Goal: Task Accomplishment & Management: Manage account settings

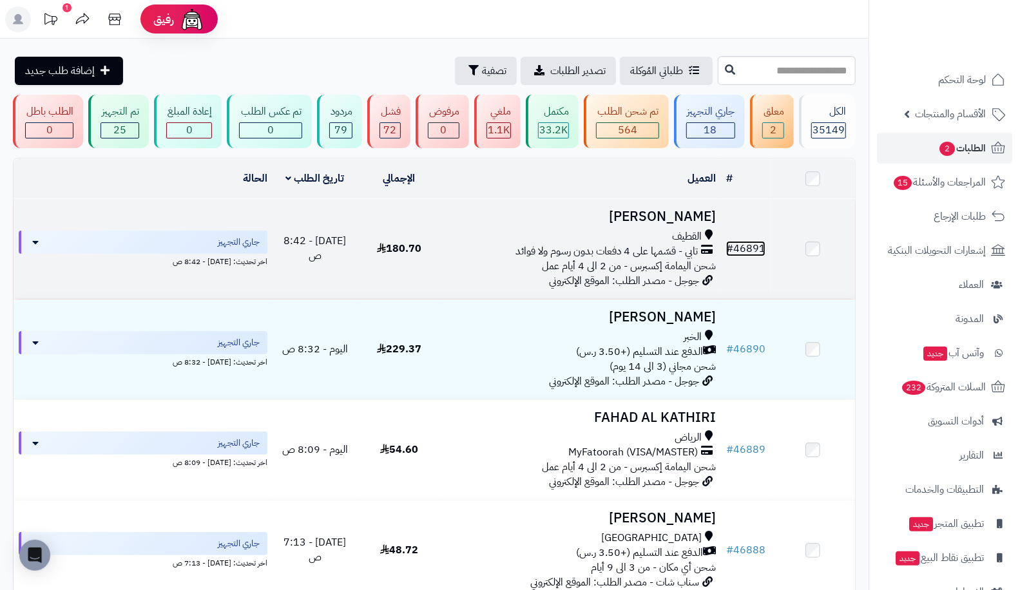
click at [752, 245] on link "# 46891" at bounding box center [745, 248] width 39 height 15
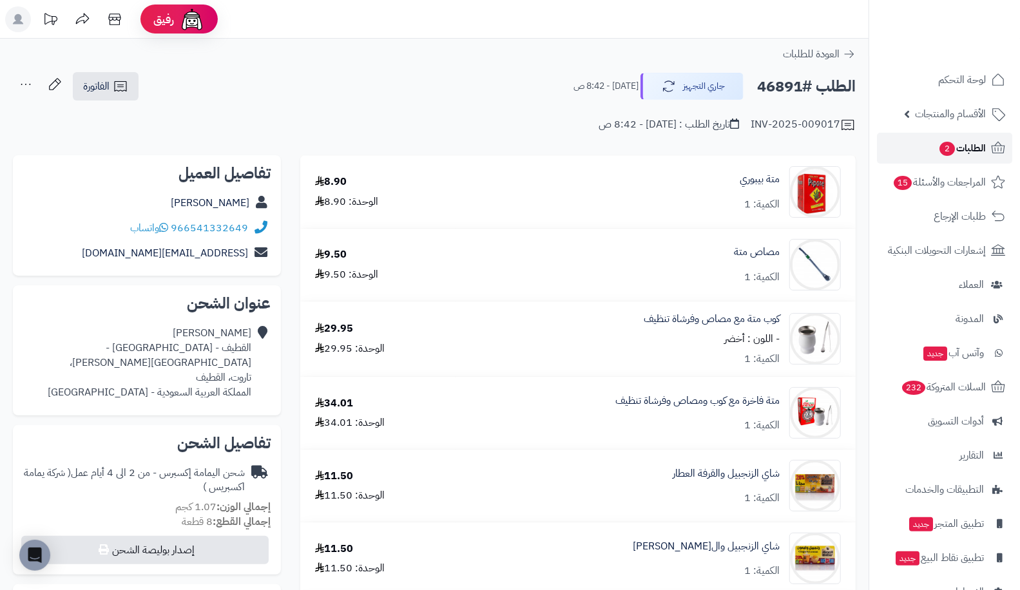
click at [931, 137] on link "الطلبات 2" at bounding box center [944, 148] width 135 height 31
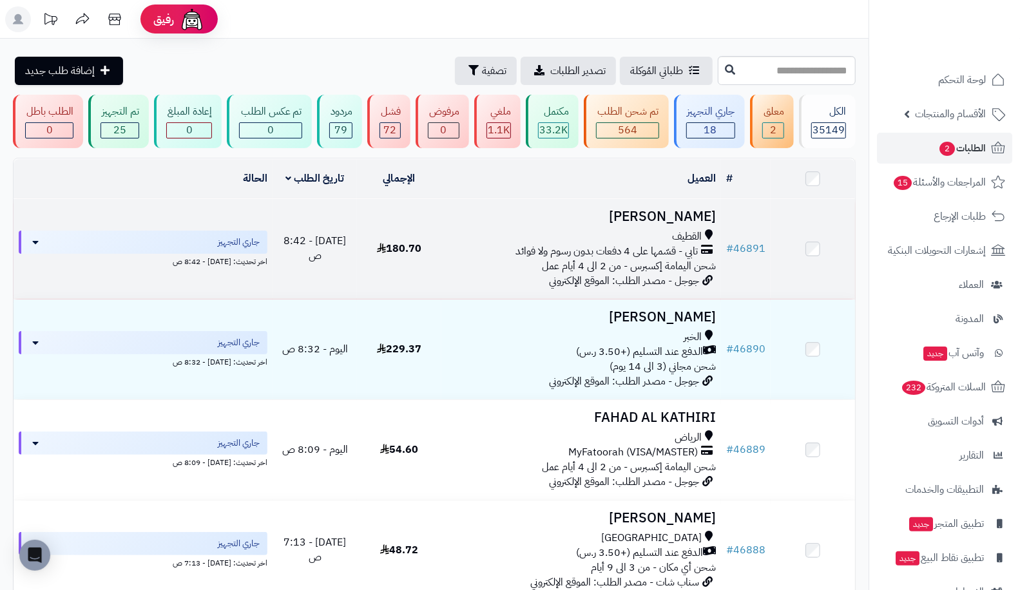
click at [757, 235] on td "# 46891" at bounding box center [746, 249] width 50 height 100
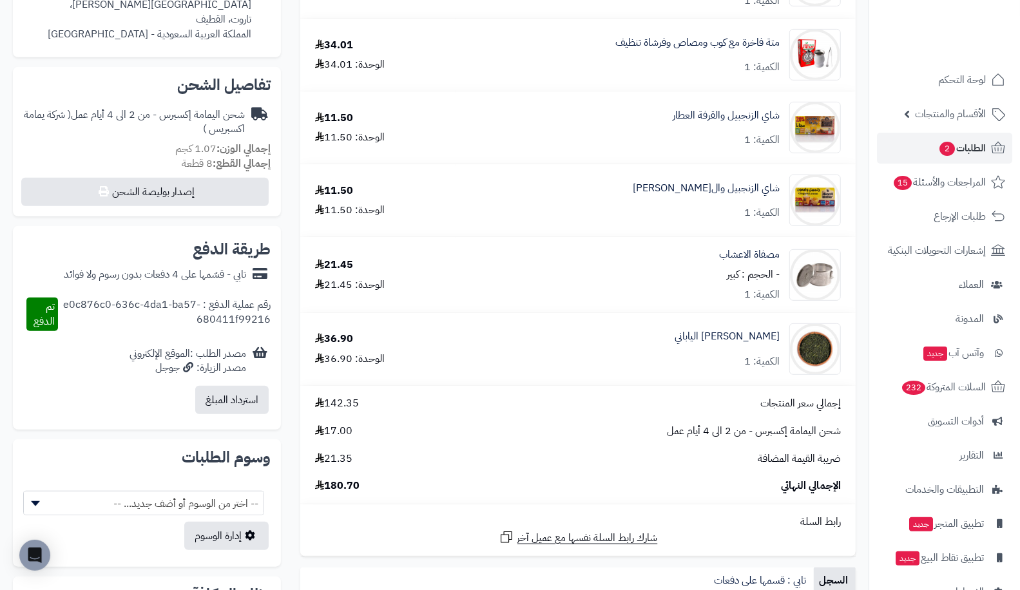
scroll to position [358, 0]
click at [764, 342] on link "[PERSON_NAME] الياباني" at bounding box center [727, 337] width 105 height 15
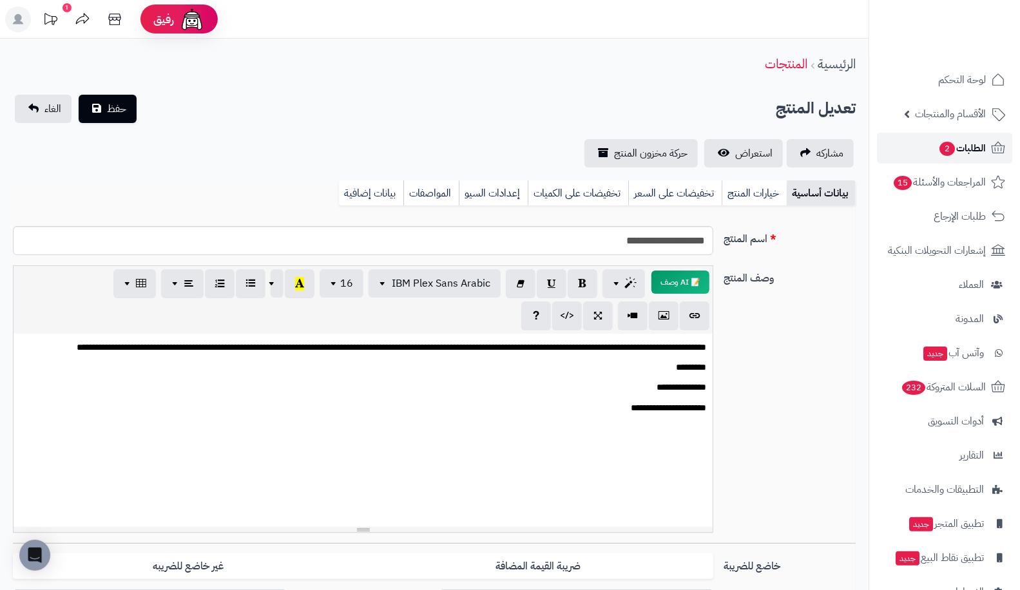
click at [987, 142] on link "الطلبات 2" at bounding box center [944, 148] width 135 height 31
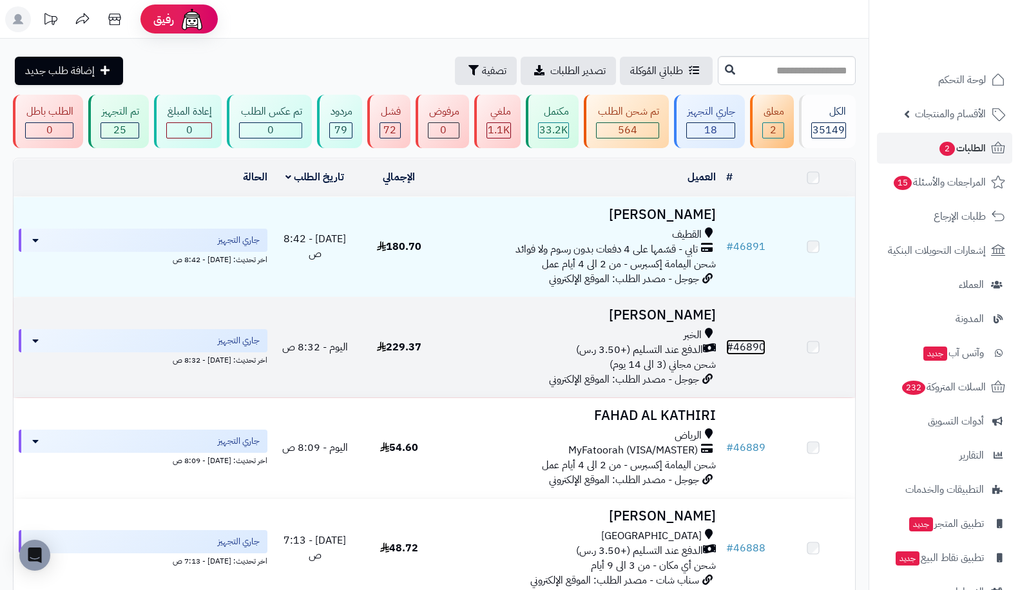
click at [761, 353] on link "# 46890" at bounding box center [745, 347] width 39 height 15
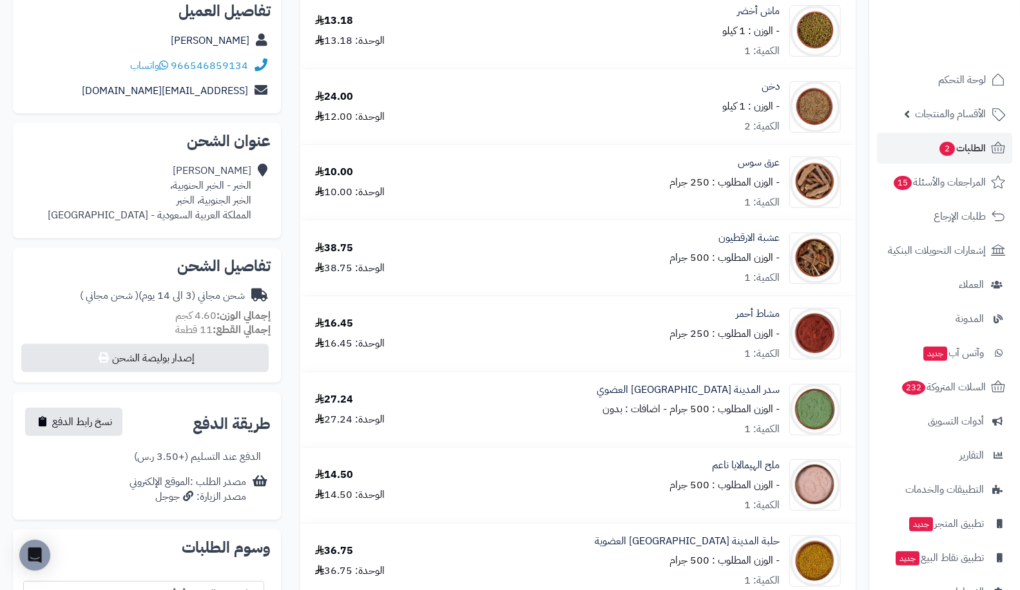
scroll to position [161, 0]
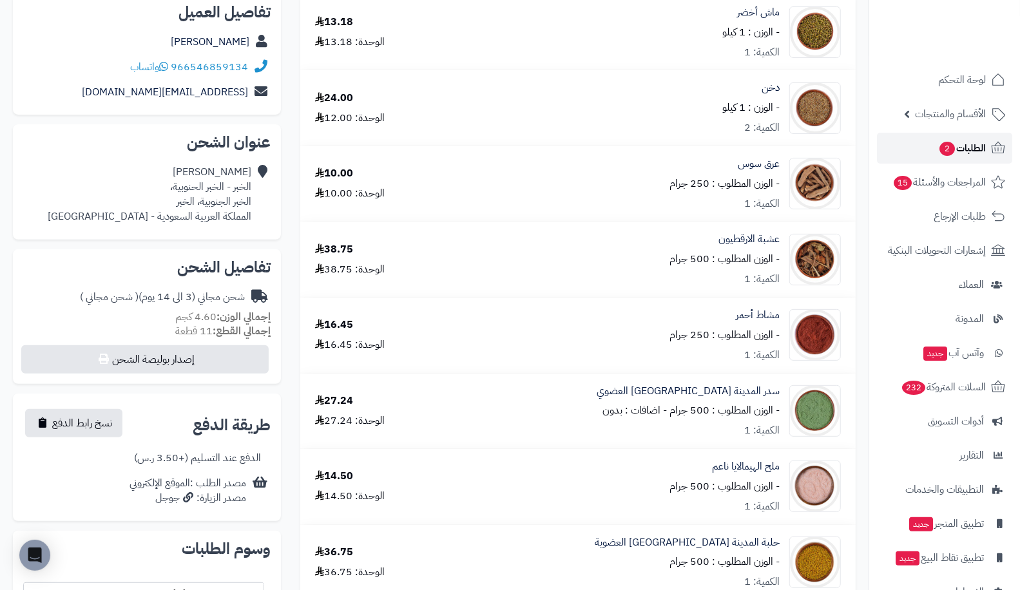
click at [980, 147] on span "الطلبات 2" at bounding box center [962, 148] width 48 height 18
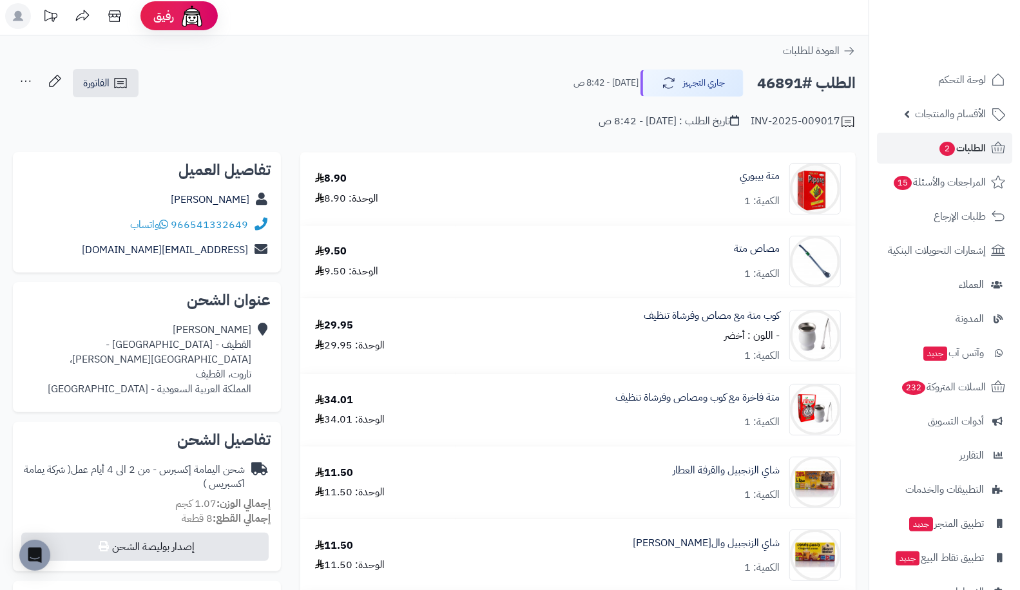
scroll to position [2, 0]
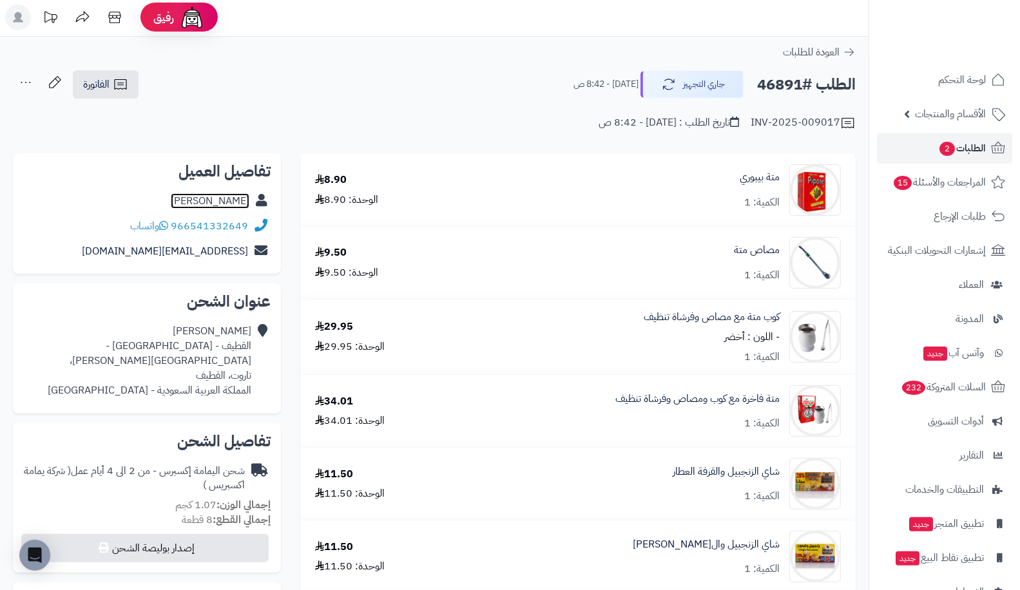
click at [217, 193] on link "[PERSON_NAME]" at bounding box center [210, 200] width 79 height 15
click at [984, 151] on span "الطلبات 2" at bounding box center [962, 148] width 48 height 18
